Goal: Information Seeking & Learning: Find specific page/section

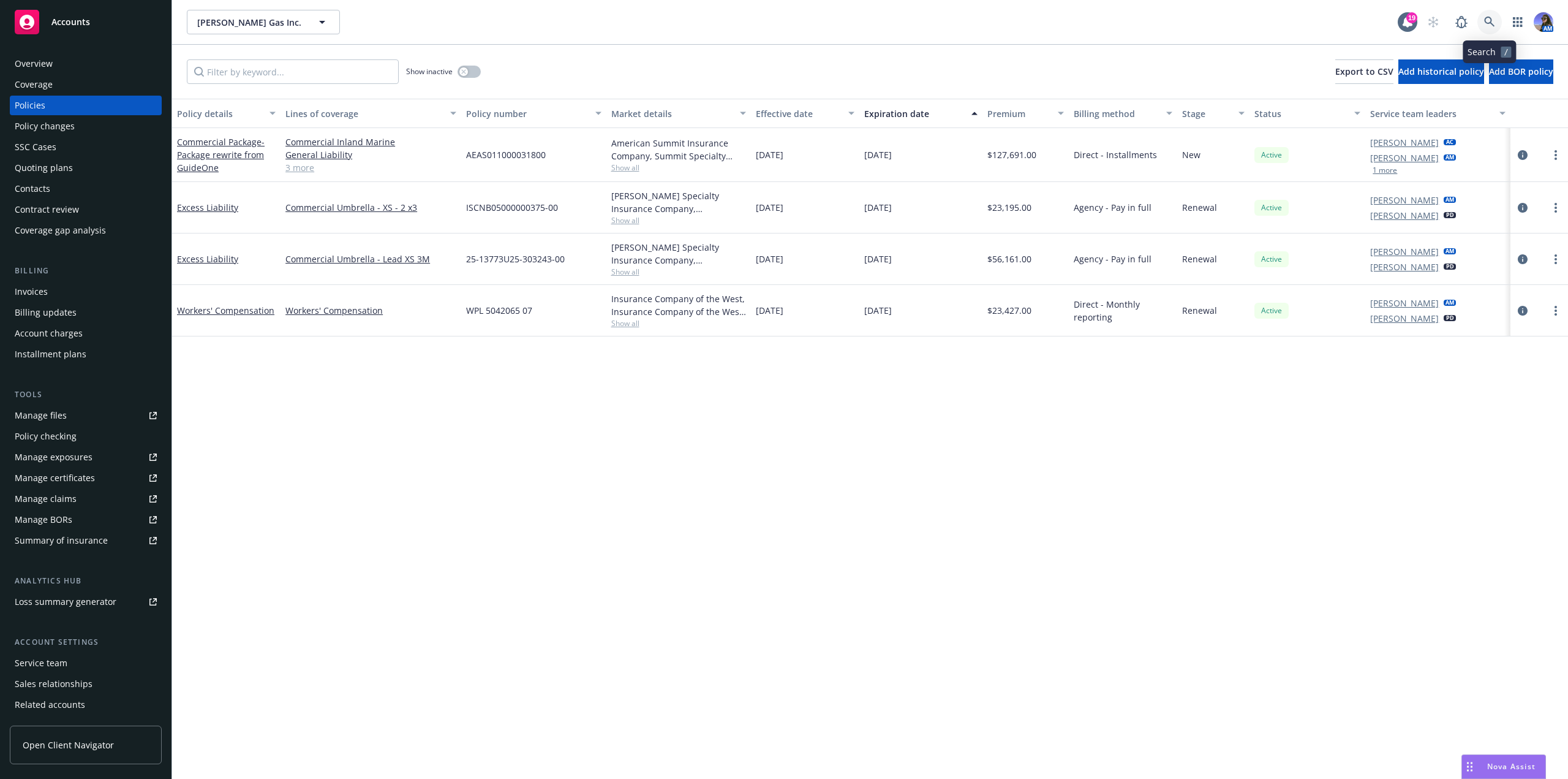
click at [1493, 26] on icon at bounding box center [1489, 22] width 11 height 11
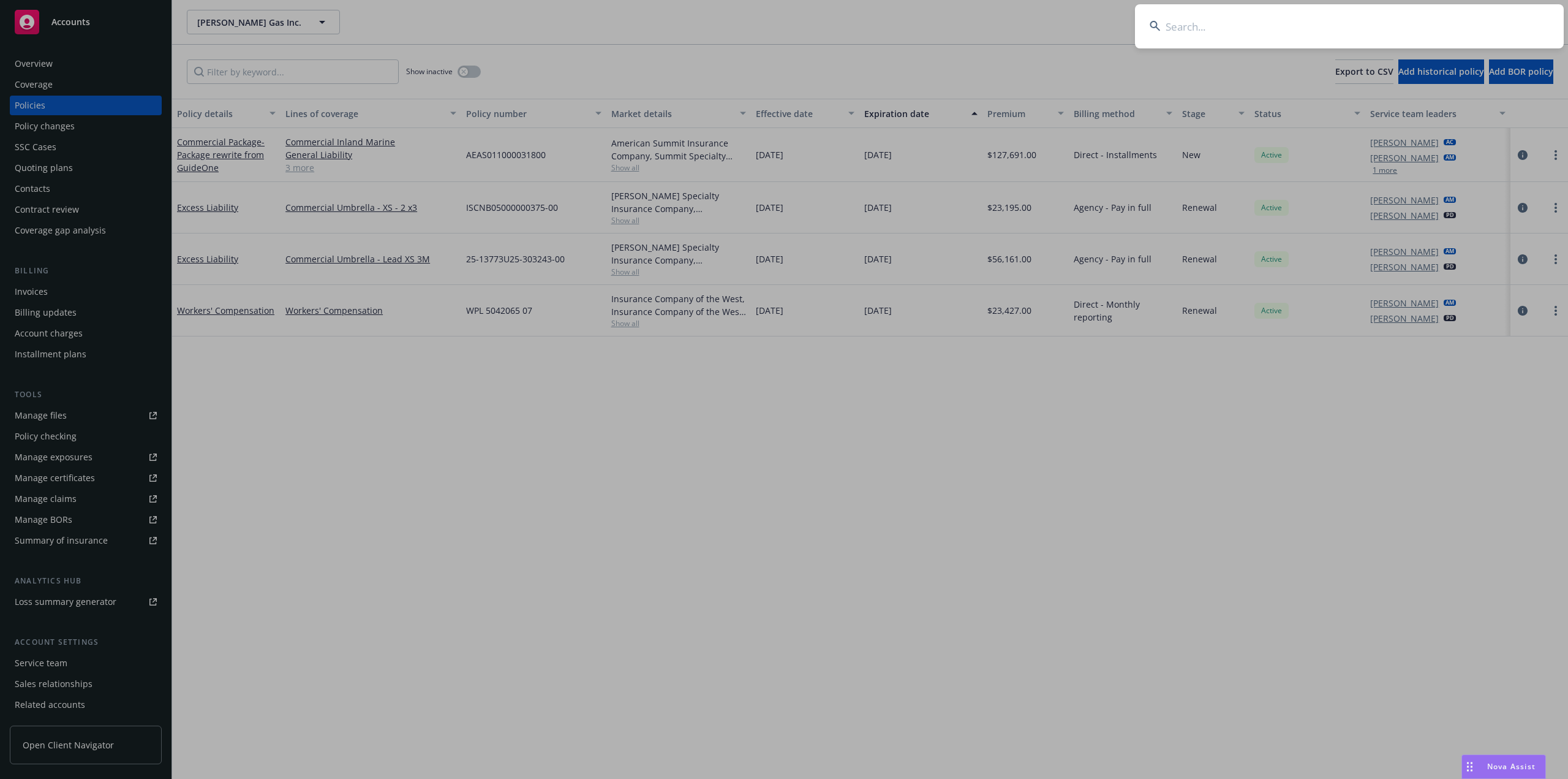
type input "d"
